Goal: Information Seeking & Learning: Learn about a topic

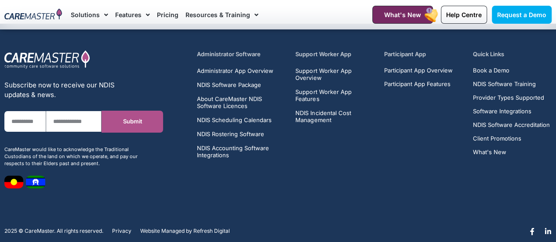
scroll to position [3030, 0]
